Goal: Task Accomplishment & Management: Use online tool/utility

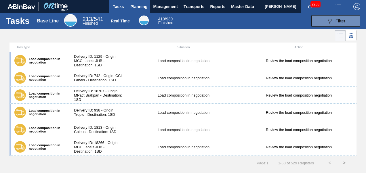
click at [144, 7] on span "Planning" at bounding box center [138, 6] width 17 height 7
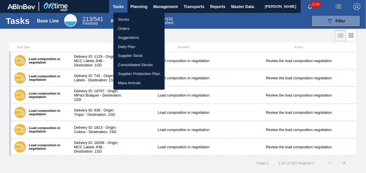
drag, startPoint x: 122, startPoint y: 21, endPoint x: 129, endPoint y: 50, distance: 30.1
click at [122, 21] on li "Stocks" at bounding box center [138, 19] width 51 height 9
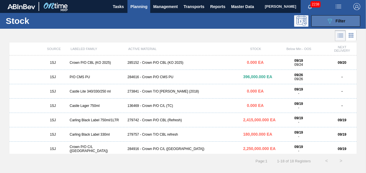
click at [333, 22] on div "089F7B8B-B2A5-4AFE-B5C0-19BA573D28AC Filter" at bounding box center [335, 21] width 19 height 7
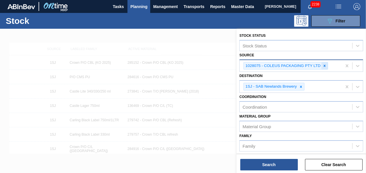
click at [324, 63] on div at bounding box center [324, 65] width 6 height 7
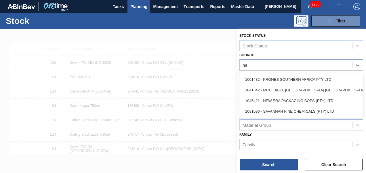
type input "new"
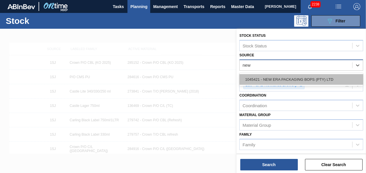
click at [301, 81] on div "1045421 - NEW ERA PACKAGING BOPS (PTY) LTD" at bounding box center [301, 79] width 124 height 11
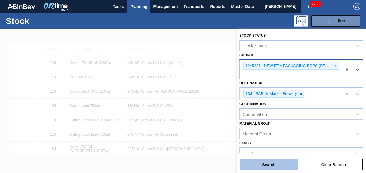
click at [275, 165] on button "Search" at bounding box center [269, 165] width 58 height 12
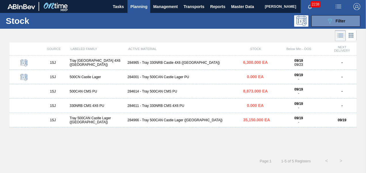
click at [162, 65] on div "1SJ Tray [GEOGRAPHIC_DATA] 4X6 ([GEOGRAPHIC_DATA]) 284965 - [GEOGRAPHIC_DATA] 4…" at bounding box center [182, 62] width 347 height 14
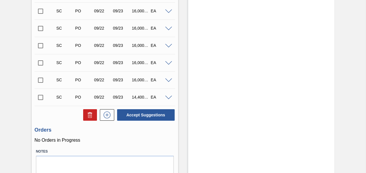
scroll to position [328, 0]
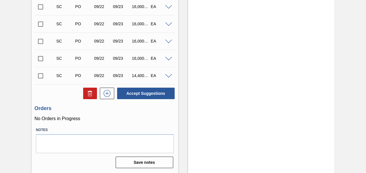
click at [42, 78] on input "checkbox" at bounding box center [41, 76] width 12 height 12
checkbox input "true"
click at [40, 60] on input "checkbox" at bounding box center [41, 59] width 12 height 12
checkbox input "true"
click at [41, 77] on input "checkbox" at bounding box center [41, 76] width 12 height 12
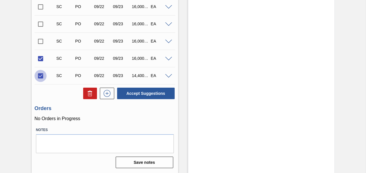
checkbox input "false"
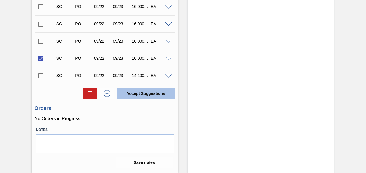
click at [134, 98] on button "Accept Suggestions" at bounding box center [146, 94] width 58 height 12
checkbox input "false"
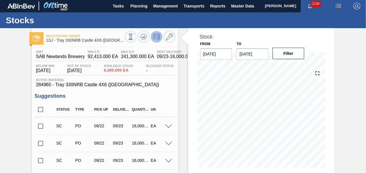
scroll to position [0, 0]
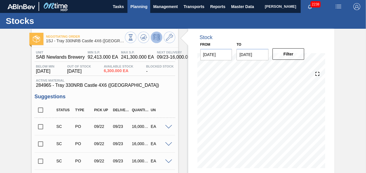
click at [141, 10] on span "Planning" at bounding box center [138, 6] width 17 height 7
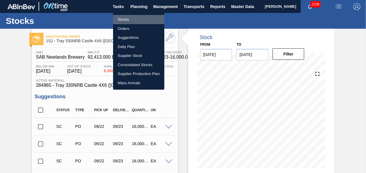
click at [137, 18] on li "Stocks" at bounding box center [138, 19] width 51 height 9
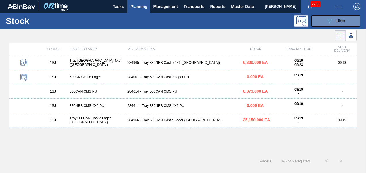
click at [151, 120] on div "284966 - Tray 500CAN Castle Lager ([GEOGRAPHIC_DATA])" at bounding box center [183, 120] width 116 height 4
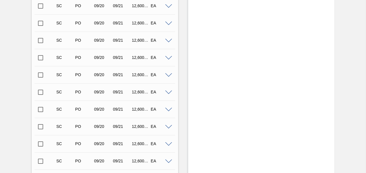
scroll to position [269, 0]
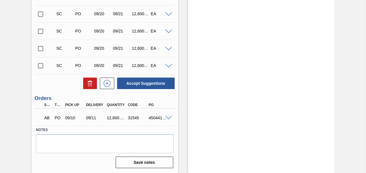
click at [40, 67] on input "checkbox" at bounding box center [41, 66] width 12 height 12
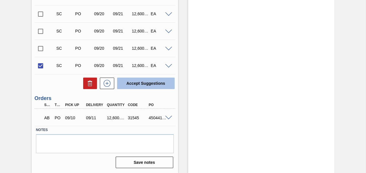
click at [132, 84] on button "Accept Suggestions" at bounding box center [146, 84] width 58 height 12
checkbox input "false"
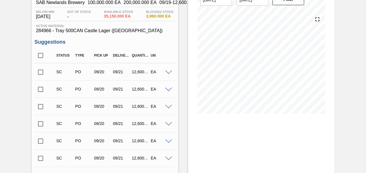
scroll to position [0, 0]
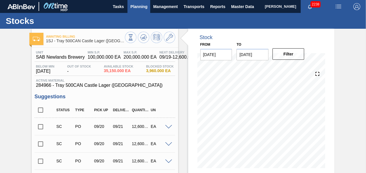
click at [134, 4] on span "Planning" at bounding box center [138, 6] width 17 height 7
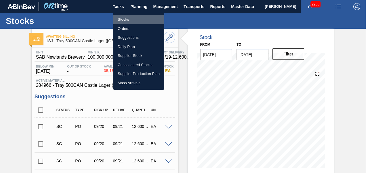
click at [124, 21] on li "Stocks" at bounding box center [138, 19] width 51 height 9
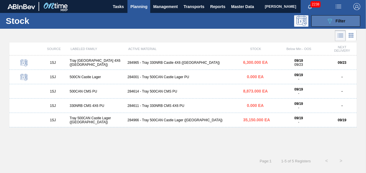
click at [334, 20] on div "089F7B8B-B2A5-4AFE-B5C0-19BA573D28AC Filter" at bounding box center [335, 21] width 19 height 7
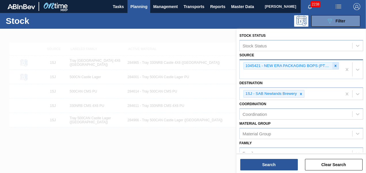
click at [334, 64] on icon at bounding box center [335, 66] width 4 height 4
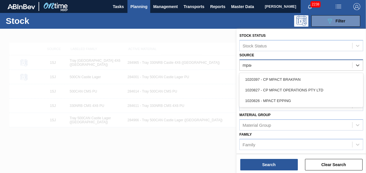
type input "mpact"
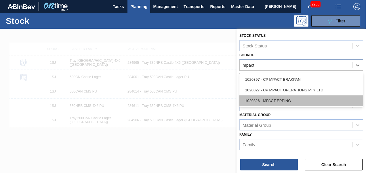
click at [294, 104] on div "1020826 - MPACT EPPING" at bounding box center [301, 100] width 124 height 11
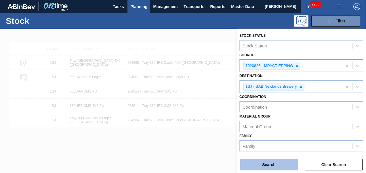
click at [267, 164] on button "Search" at bounding box center [269, 165] width 58 height 12
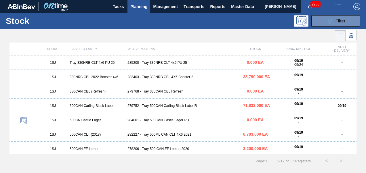
click at [165, 135] on div "282227 - Tray 500ML CAN CLT 4X6 2021" at bounding box center [183, 135] width 116 height 4
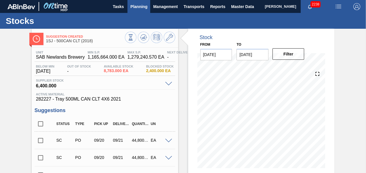
click at [137, 5] on span "Planning" at bounding box center [138, 6] width 17 height 7
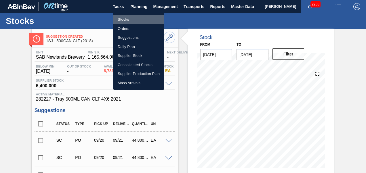
click at [134, 17] on li "Stocks" at bounding box center [138, 19] width 51 height 9
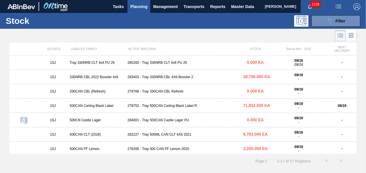
click at [178, 108] on div "279752 - Tray 500CAN Carling Black Label R" at bounding box center [183, 106] width 116 height 4
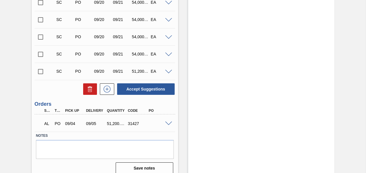
scroll to position [190, 0]
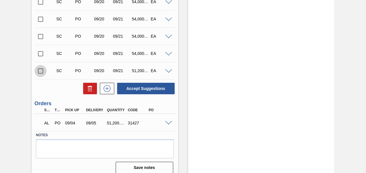
click at [39, 72] on input "checkbox" at bounding box center [41, 71] width 12 height 12
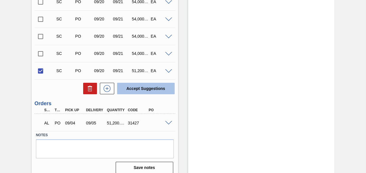
click at [135, 88] on button "Accept Suggestions" at bounding box center [146, 89] width 58 height 12
checkbox input "false"
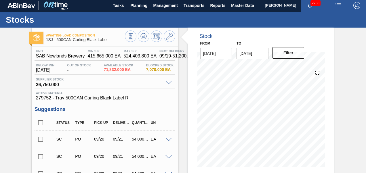
scroll to position [0, 0]
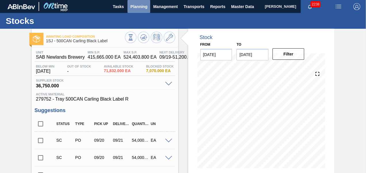
click at [147, 9] on button "Planning" at bounding box center [138, 6] width 23 height 13
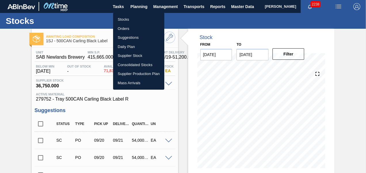
click at [135, 20] on li "Stocks" at bounding box center [138, 19] width 51 height 9
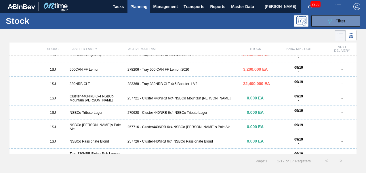
scroll to position [90, 0]
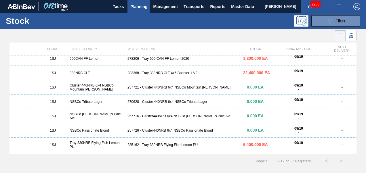
click at [176, 71] on div "1SJ 330NRB CLT 283368 - Tray 330NRB CLT 4x6 Booster 1 V2 22,400.000 EA 09/19 - -" at bounding box center [182, 73] width 347 height 14
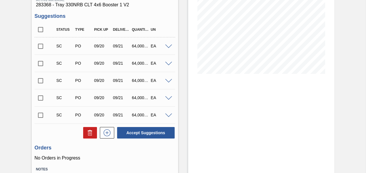
scroll to position [96, 0]
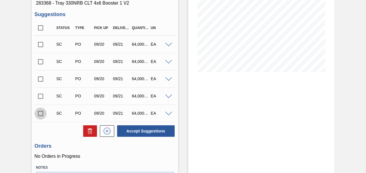
click at [42, 117] on input "checkbox" at bounding box center [41, 114] width 12 height 12
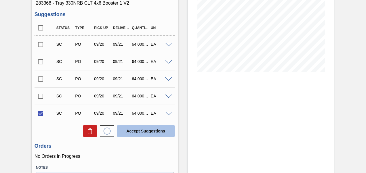
click at [136, 130] on button "Accept Suggestions" at bounding box center [146, 131] width 58 height 12
checkbox input "false"
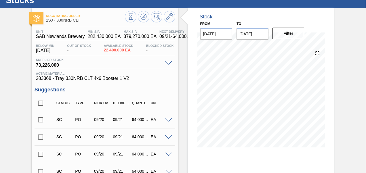
scroll to position [0, 0]
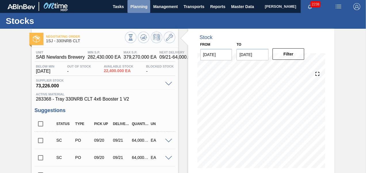
click at [135, 9] on span "Planning" at bounding box center [138, 6] width 17 height 7
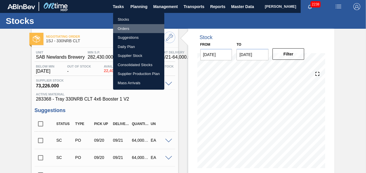
click at [133, 26] on li "Orders" at bounding box center [138, 28] width 51 height 9
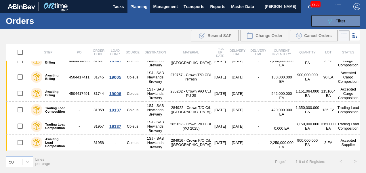
scroll to position [67, 0]
click at [324, 25] on button "089F7B8B-B2A5-4AFE-B5C0-19BA573D28AC Filter" at bounding box center [335, 21] width 49 height 12
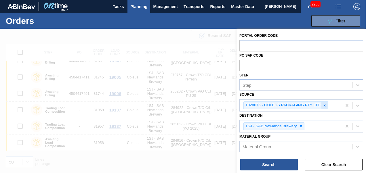
click at [325, 108] on div at bounding box center [324, 105] width 6 height 7
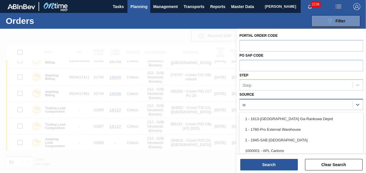
type input "new"
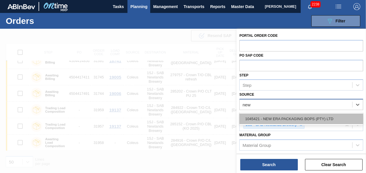
click at [312, 120] on div "1045421 - NEW ERA PACKAGING BOPS (PTY) LTD" at bounding box center [301, 119] width 124 height 11
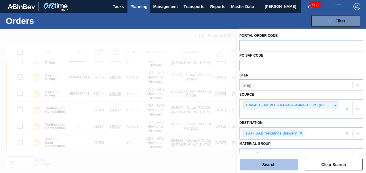
click at [271, 164] on button "Search" at bounding box center [269, 165] width 58 height 12
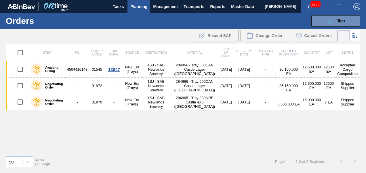
scroll to position [0, 0]
click at [137, 9] on span "Planning" at bounding box center [138, 6] width 17 height 7
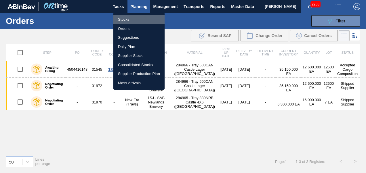
click at [128, 18] on li "Stocks" at bounding box center [138, 19] width 51 height 9
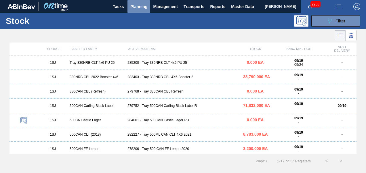
click at [137, 12] on button "Planning" at bounding box center [138, 6] width 23 height 13
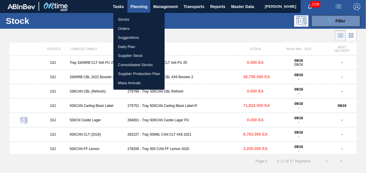
click at [131, 28] on li "Orders" at bounding box center [138, 28] width 51 height 9
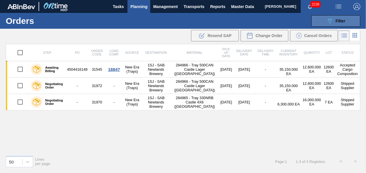
click at [326, 22] on icon "089F7B8B-B2A5-4AFE-B5C0-19BA573D28AC" at bounding box center [329, 21] width 7 height 7
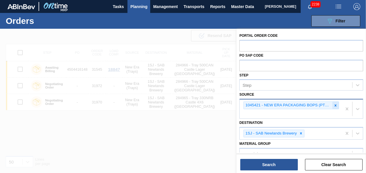
click at [336, 106] on icon at bounding box center [335, 106] width 4 height 4
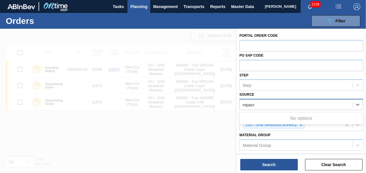
type input "mpac"
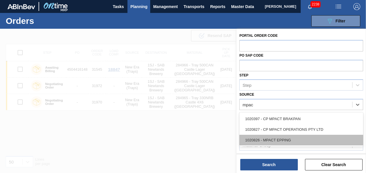
click at [279, 137] on div "1020826 - MPACT EPPING" at bounding box center [301, 140] width 124 height 11
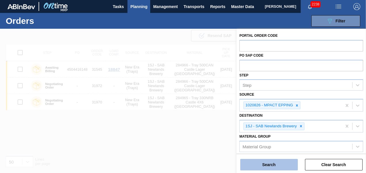
click at [271, 162] on button "Search" at bounding box center [269, 165] width 58 height 12
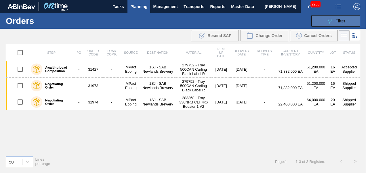
click at [332, 20] on icon "089F7B8B-B2A5-4AFE-B5C0-19BA573D28AC" at bounding box center [329, 21] width 7 height 7
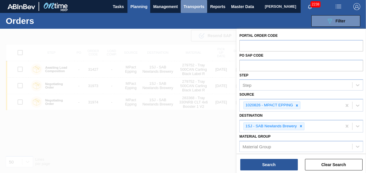
click at [199, 6] on span "Transports" at bounding box center [193, 6] width 21 height 7
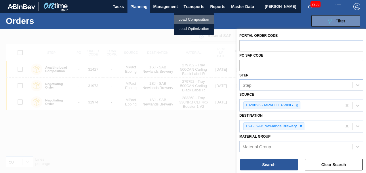
click at [191, 21] on li "Load Composition" at bounding box center [194, 19] width 40 height 9
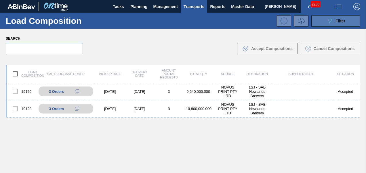
click at [326, 21] on icon "089F7B8B-B2A5-4AFE-B5C0-19BA573D28AC" at bounding box center [329, 21] width 7 height 7
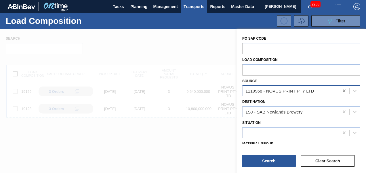
click at [344, 92] on icon at bounding box center [343, 90] width 3 height 3
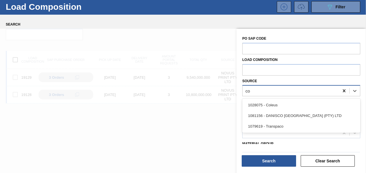
scroll to position [14, 0]
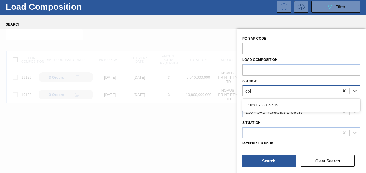
type input "[PERSON_NAME]"
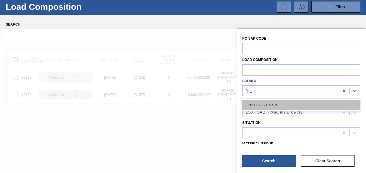
click at [329, 101] on div "1028075 - Coleus" at bounding box center [301, 105] width 118 height 11
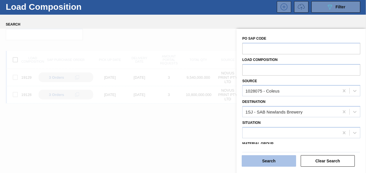
click at [276, 160] on button "Search" at bounding box center [269, 161] width 54 height 12
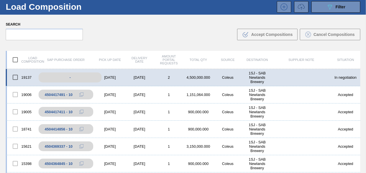
click at [68, 75] on div "-" at bounding box center [70, 77] width 63 height 10
click at [108, 77] on div "[DATE]" at bounding box center [109, 77] width 29 height 4
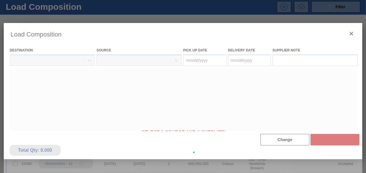
click at [108, 0] on body "Tasks Planning Management Transports Reports Master Data Lwando Giyose 2238 Mar…" at bounding box center [183, 0] width 366 height 0
click at [108, 77] on div at bounding box center [183, 152] width 359 height 259
type Date "[DATE]"
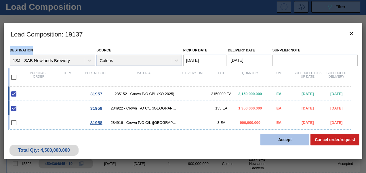
click at [273, 144] on button "Accept" at bounding box center [284, 140] width 49 height 12
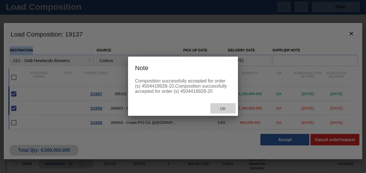
click at [225, 110] on span "Ok" at bounding box center [222, 108] width 15 height 5
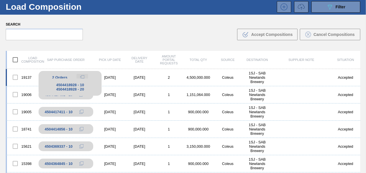
click at [85, 74] on button at bounding box center [82, 77] width 12 height 7
click at [57, 77] on span "2 Orders" at bounding box center [59, 77] width 15 height 4
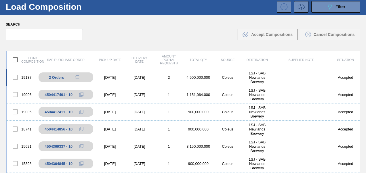
click at [108, 77] on div "[DATE]" at bounding box center [109, 77] width 29 height 4
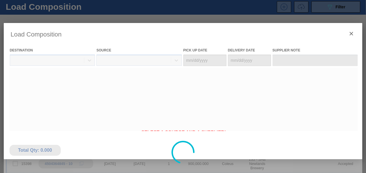
type Date "[DATE]"
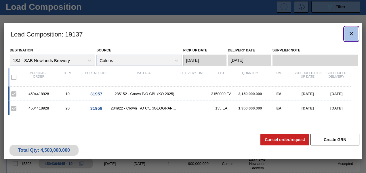
click at [346, 33] on button "botão de ícone" at bounding box center [351, 34] width 14 height 14
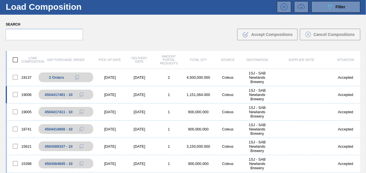
click at [106, 93] on div "[DATE]" at bounding box center [109, 95] width 29 height 4
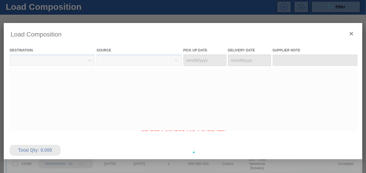
type Date "[DATE]"
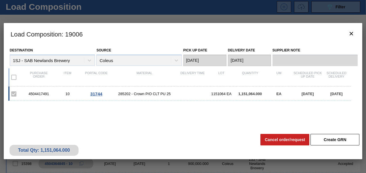
click at [148, 118] on div "4504417491 10 31744 285202 - Crown P/O CLT PU 25 1151064 EA 1,151,064.000 EA [D…" at bounding box center [181, 120] width 347 height 66
click at [350, 31] on icon "botão de ícone" at bounding box center [351, 33] width 7 height 7
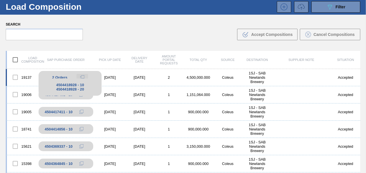
click at [81, 76] on icon at bounding box center [82, 77] width 4 height 4
